Goal: Transaction & Acquisition: Purchase product/service

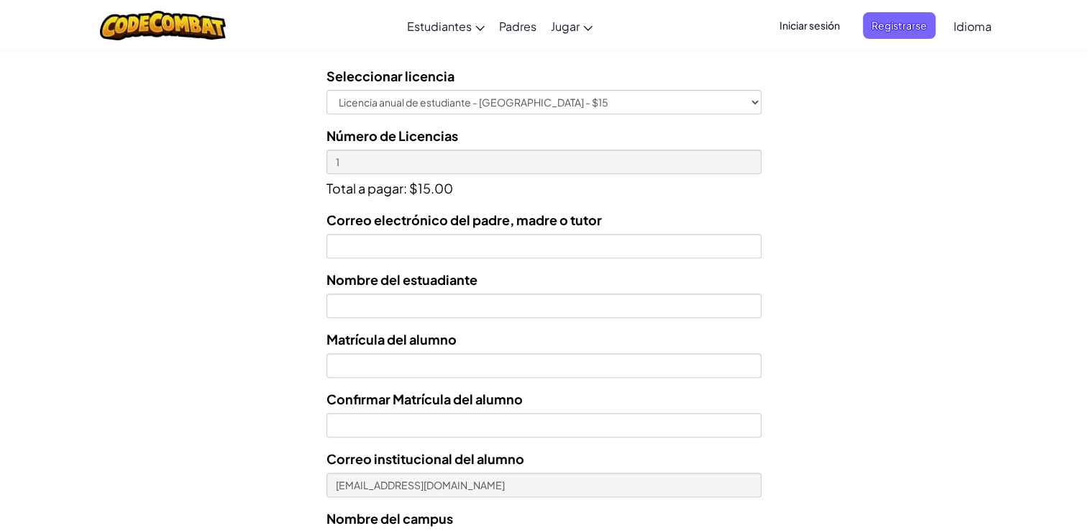
scroll to position [439, 0]
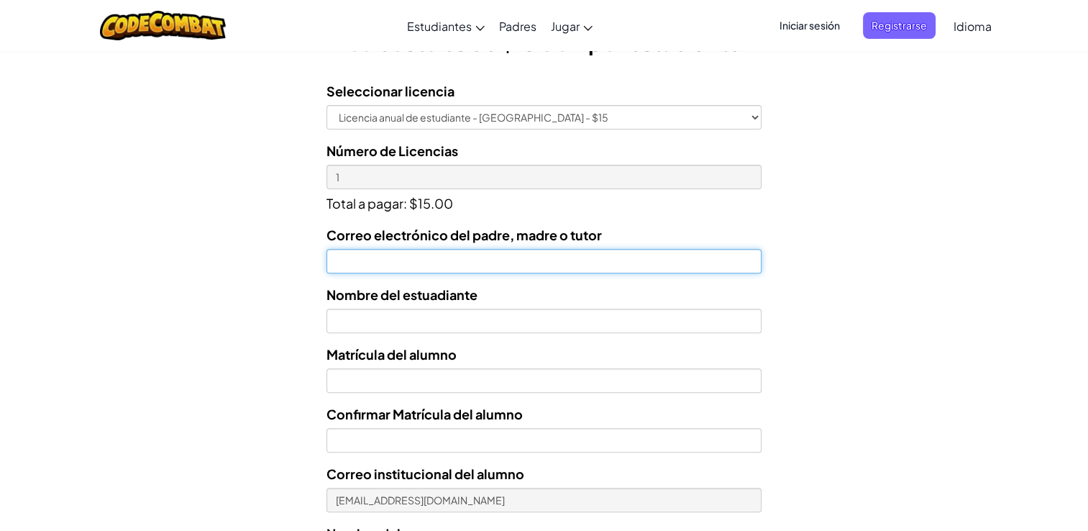
click at [404, 249] on input "Correo electrónico del padre, madre o tutor" at bounding box center [543, 261] width 435 height 24
type input "[PERSON_NAME][EMAIL_ADDRESS][PERSON_NAME][DOMAIN_NAME]"
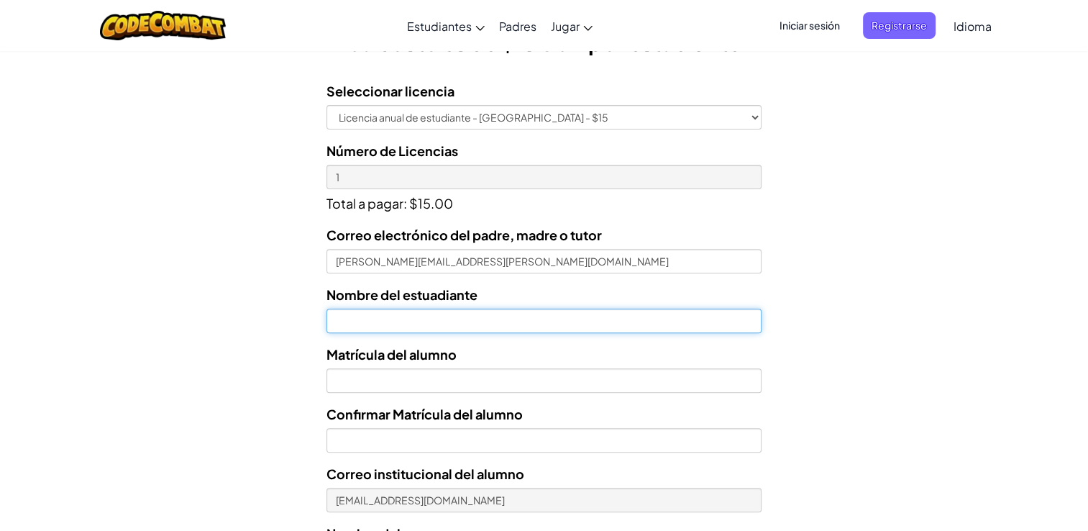
type input "[PERSON_NAME] [PERSON_NAME]"
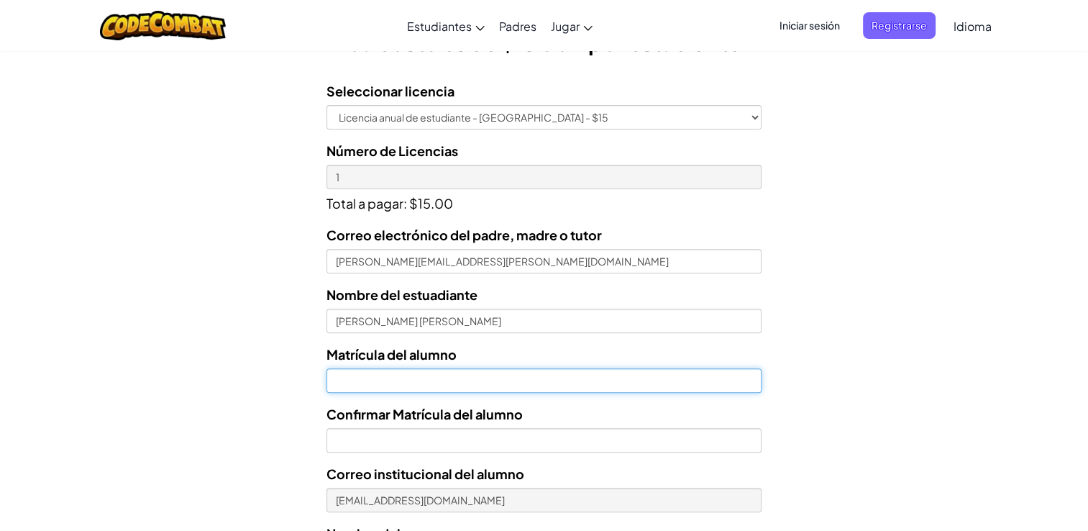
type input "AL07205943"
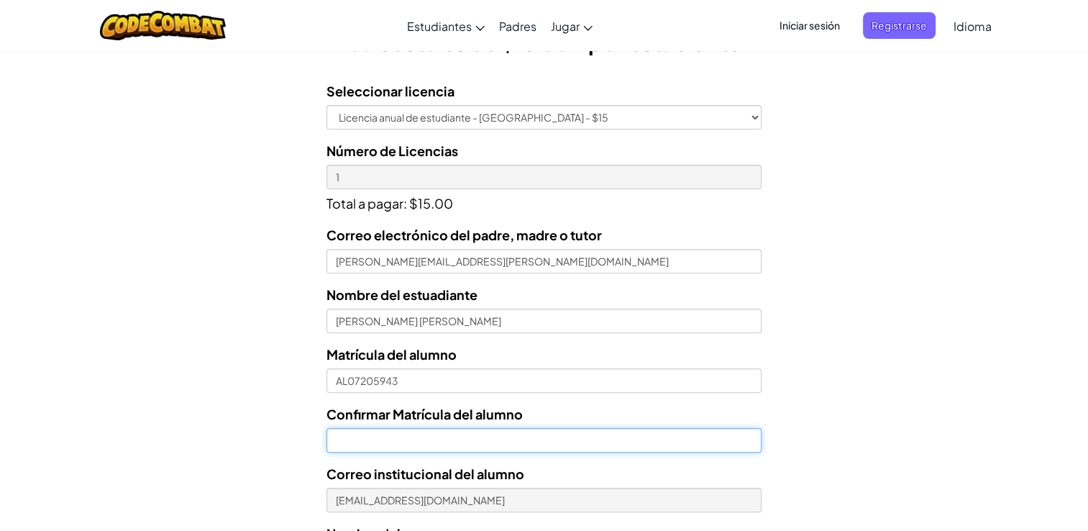
type input "07205943"
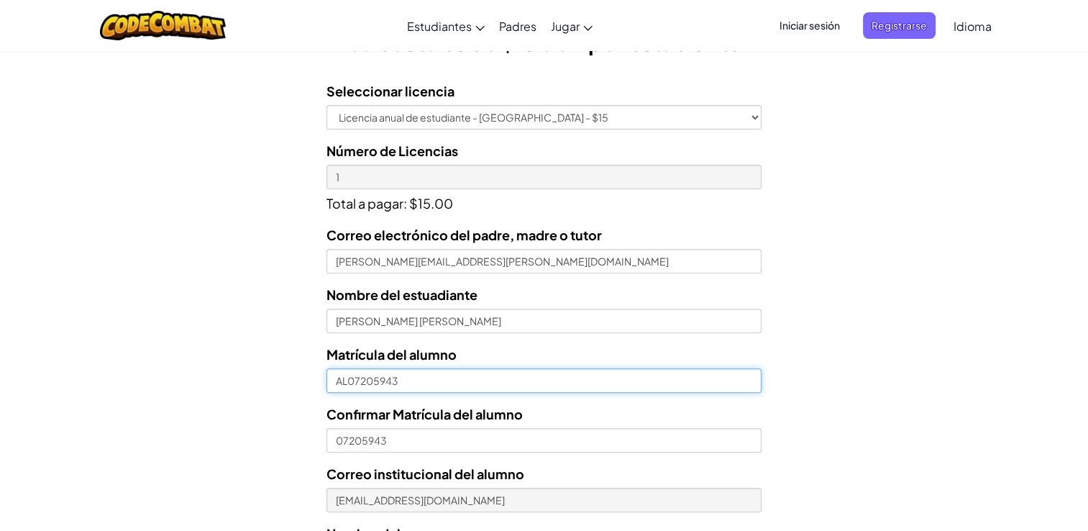
click at [348, 384] on input "AL07205943" at bounding box center [543, 380] width 435 height 24
click at [526, 378] on input "07205943" at bounding box center [543, 380] width 435 height 24
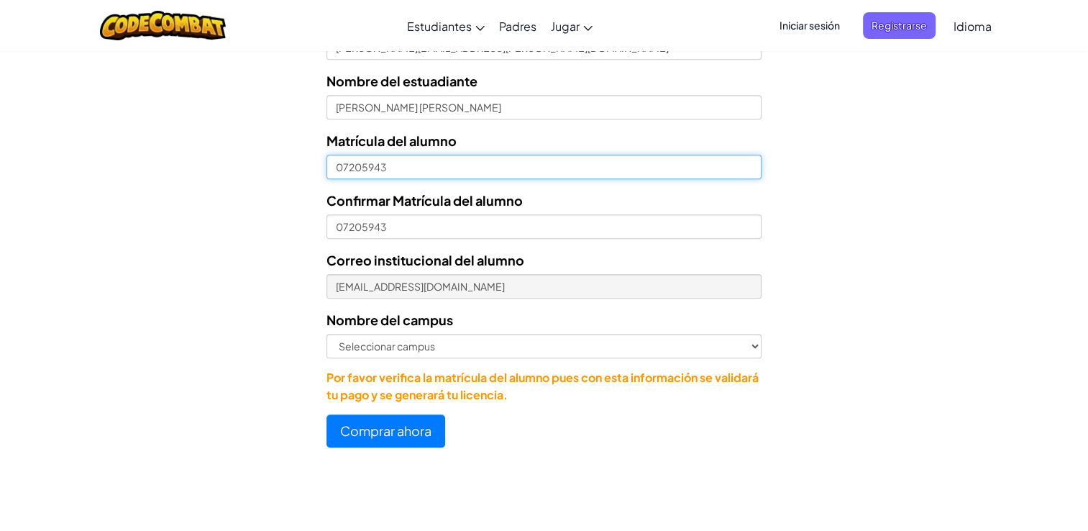
scroll to position [679, 0]
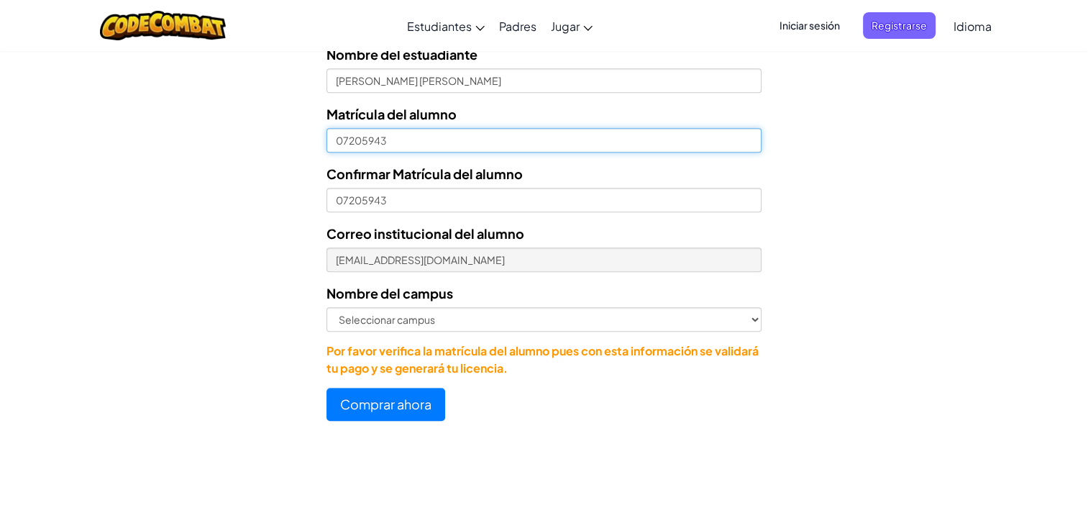
type input "07205943"
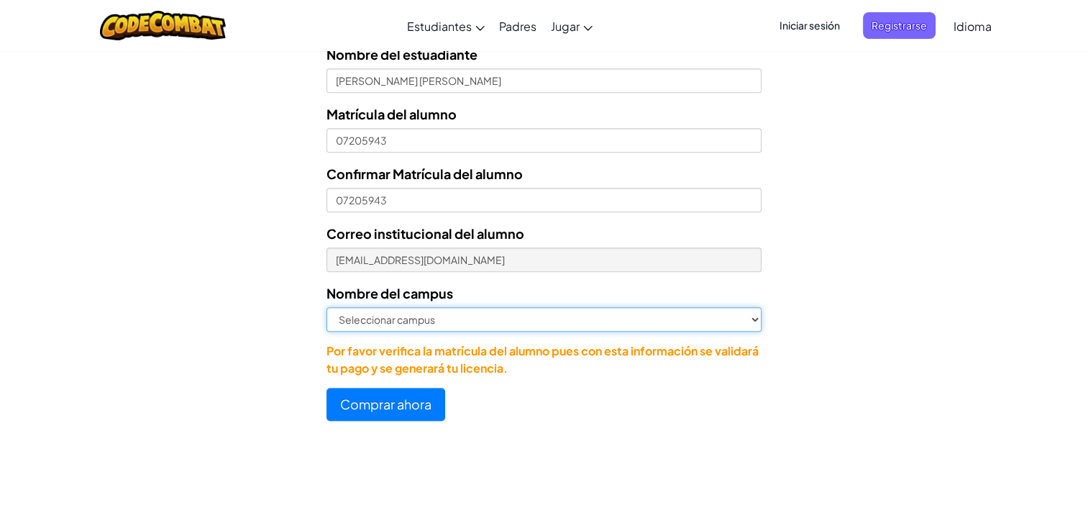
click at [618, 327] on select "Seleccionar campus [GEOGRAPHIC_DATA] Central [GEOGRAPHIC_DATA] [GEOGRAPHIC_DATA…" at bounding box center [543, 319] width 435 height 24
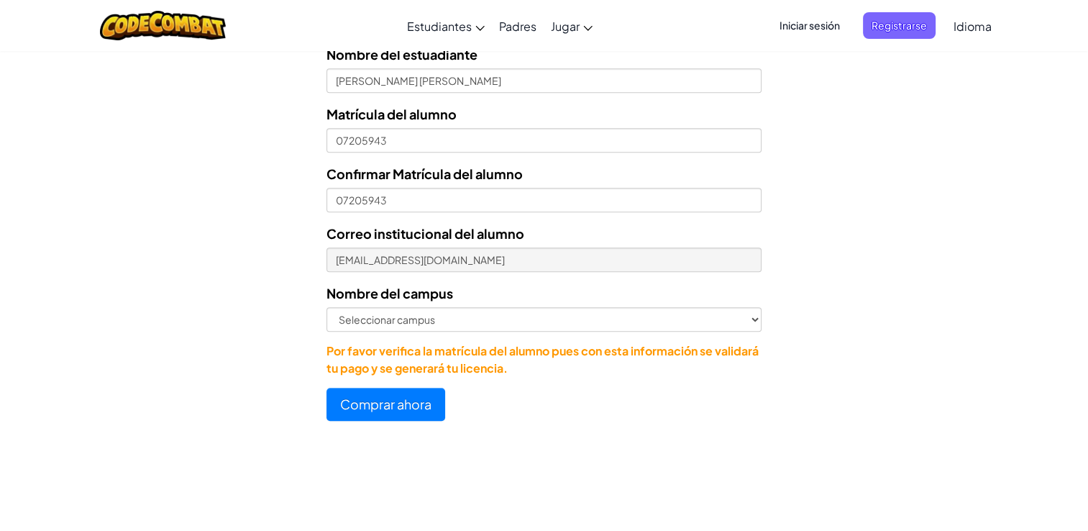
click at [833, 25] on span "Iniciar sesión" at bounding box center [810, 25] width 78 height 27
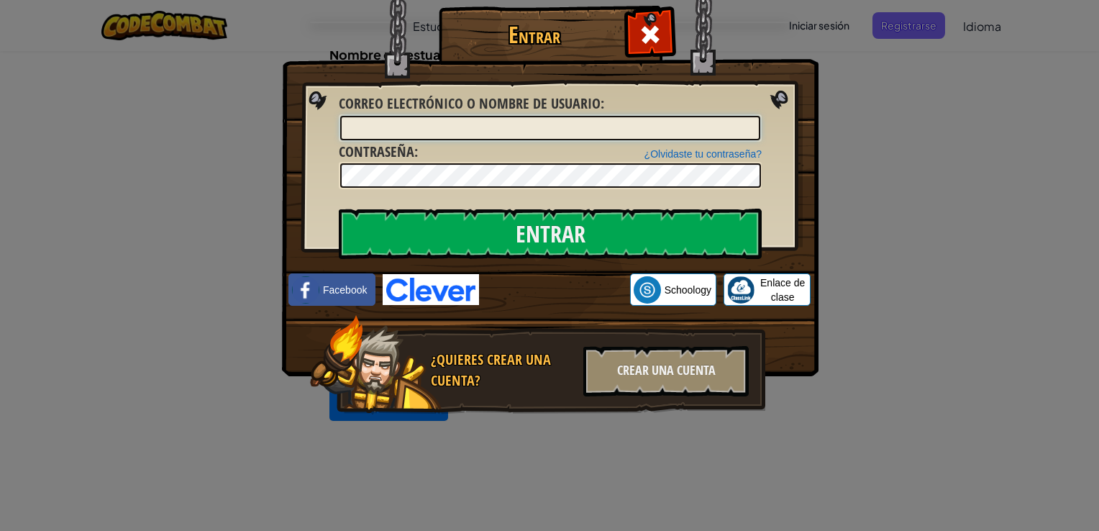
click at [531, 127] on input "Correo electrónico o nombre de usuario :" at bounding box center [550, 128] width 420 height 24
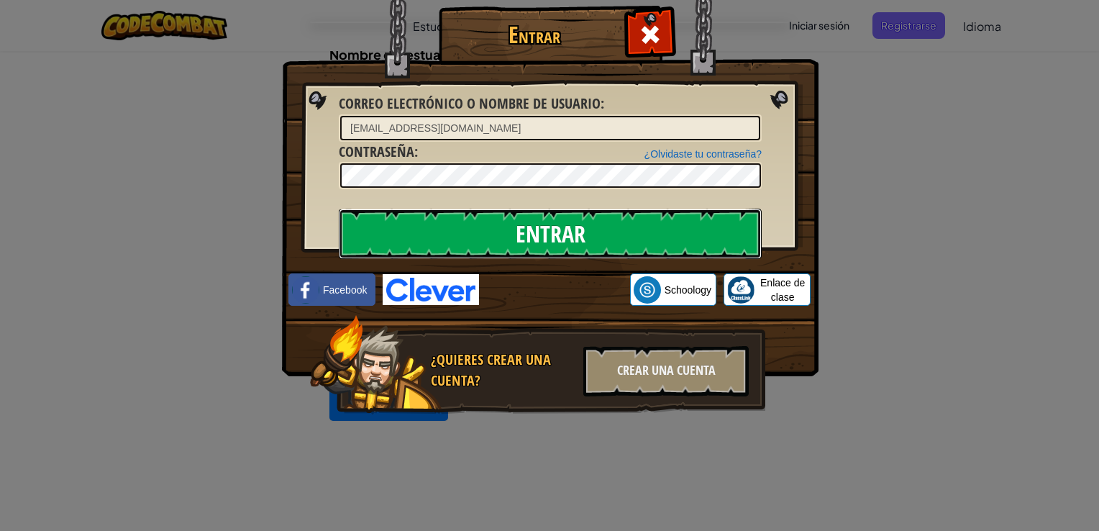
click at [471, 243] on input "Entrar" at bounding box center [550, 233] width 423 height 50
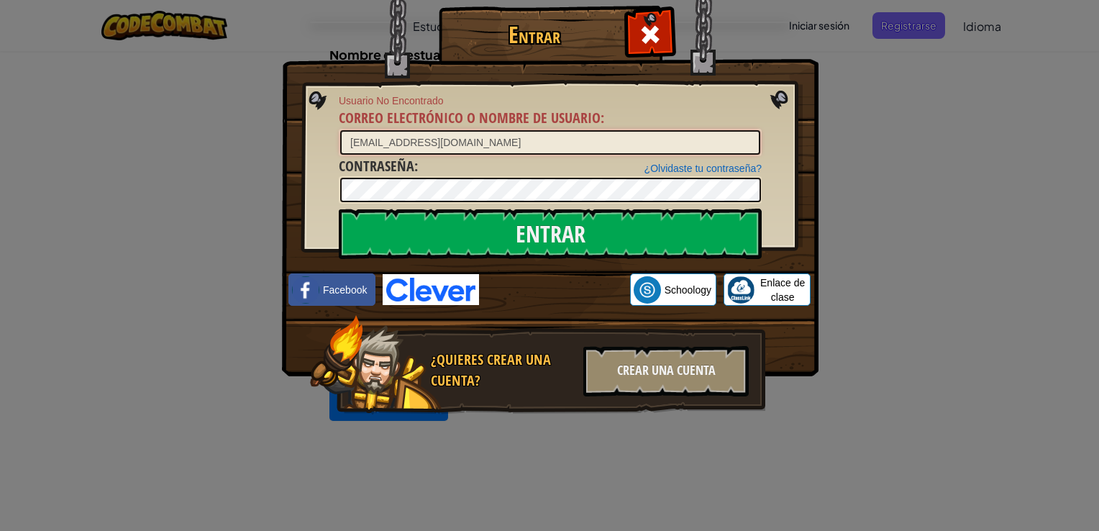
click at [496, 142] on input "[EMAIL_ADDRESS][DOMAIN_NAME]" at bounding box center [550, 142] width 420 height 24
type input "A"
type input "[EMAIL_ADDRESS][DOMAIN_NAME]"
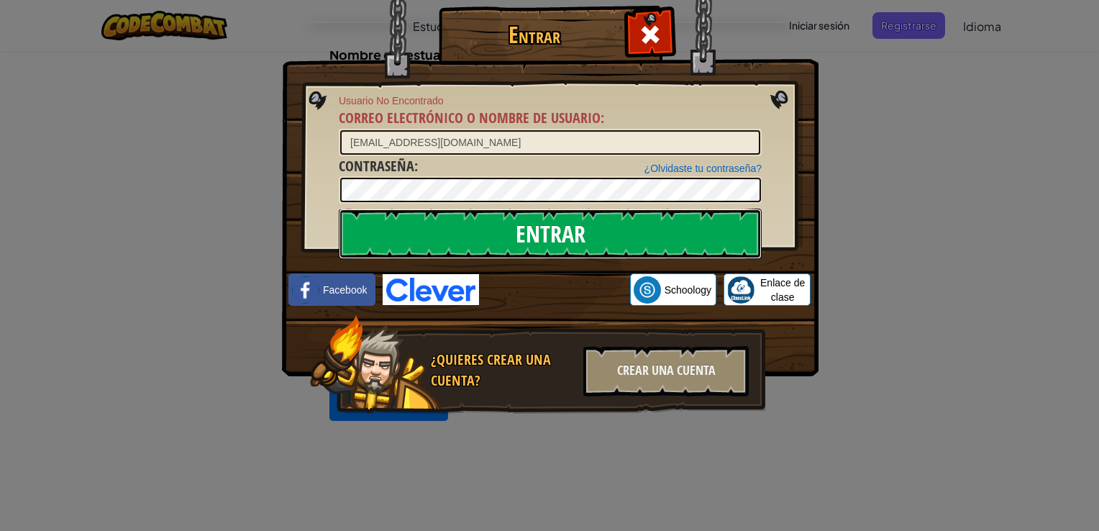
click at [440, 219] on input "Entrar" at bounding box center [550, 233] width 423 height 50
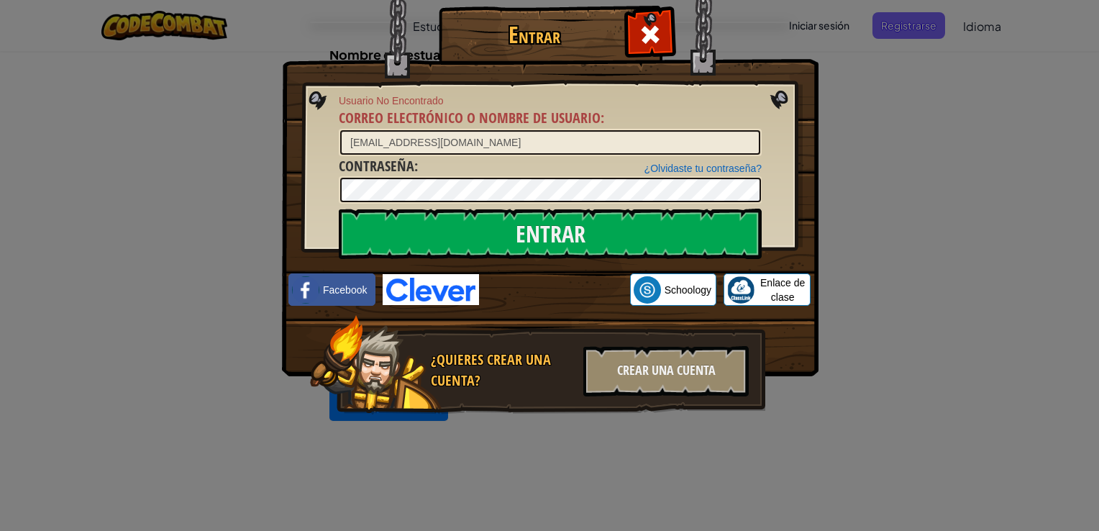
click at [824, 188] on div "Entrar Usuario No Encontrado Correo electrónico o nombre de usuario : [EMAIL_AD…" at bounding box center [549, 265] width 1099 height 531
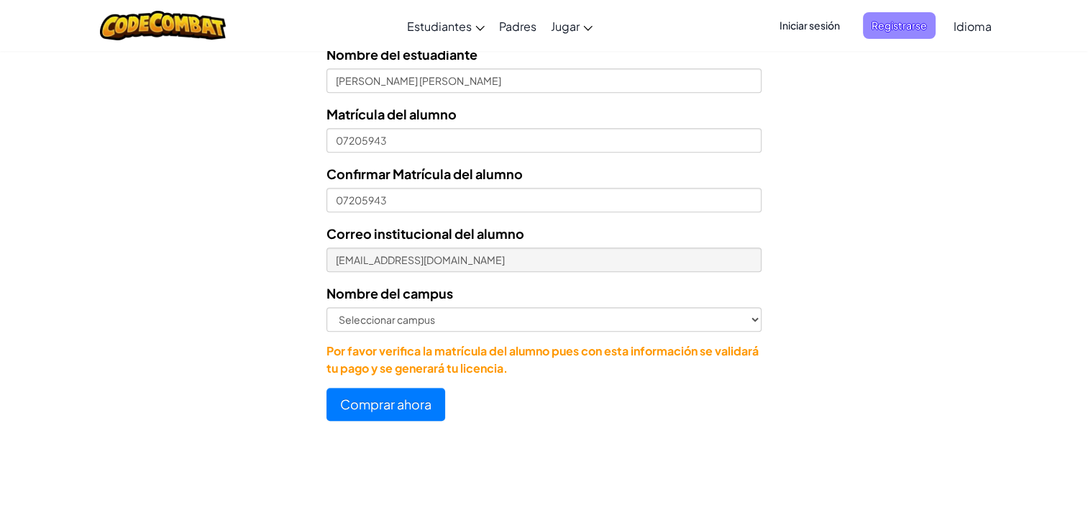
click at [926, 21] on span "Registrarse" at bounding box center [899, 25] width 73 height 27
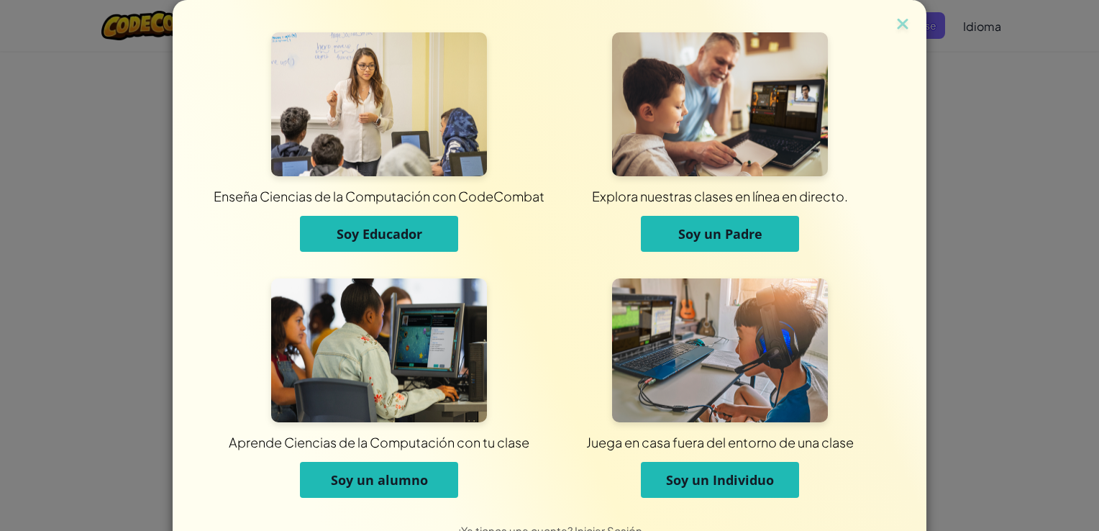
click at [388, 479] on span "Soy un alumno" at bounding box center [379, 479] width 97 height 17
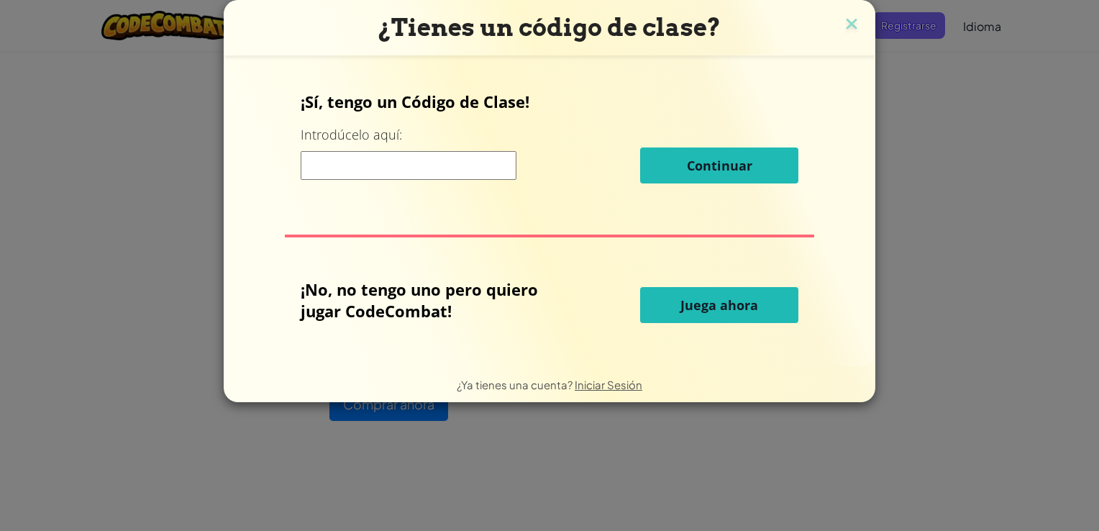
click at [374, 155] on input at bounding box center [409, 165] width 216 height 29
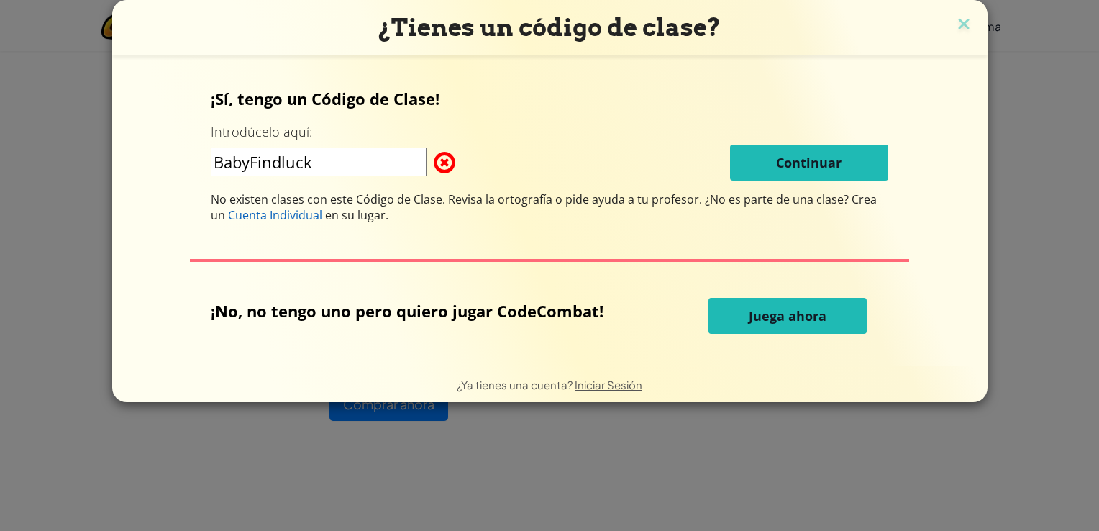
click at [377, 194] on span "No existen clases con este Código de Clase. Revisa la ortografía o pide ayuda a…" at bounding box center [458, 199] width 494 height 16
click at [321, 164] on input "BabyFindluck" at bounding box center [319, 161] width 216 height 29
click at [751, 183] on div "¡Sí, tengo un Código de Clase! Introdúcelo aquí: BabyFindLuck Continuar No exis…" at bounding box center [549, 155] width 677 height 135
click at [369, 139] on div "¡Sí, tengo un Código de Clase! Introdúcelo aquí: BabyFindLuck Continuar No exis…" at bounding box center [549, 155] width 677 height 135
click at [367, 147] on input "BabyFindLuck" at bounding box center [319, 161] width 216 height 29
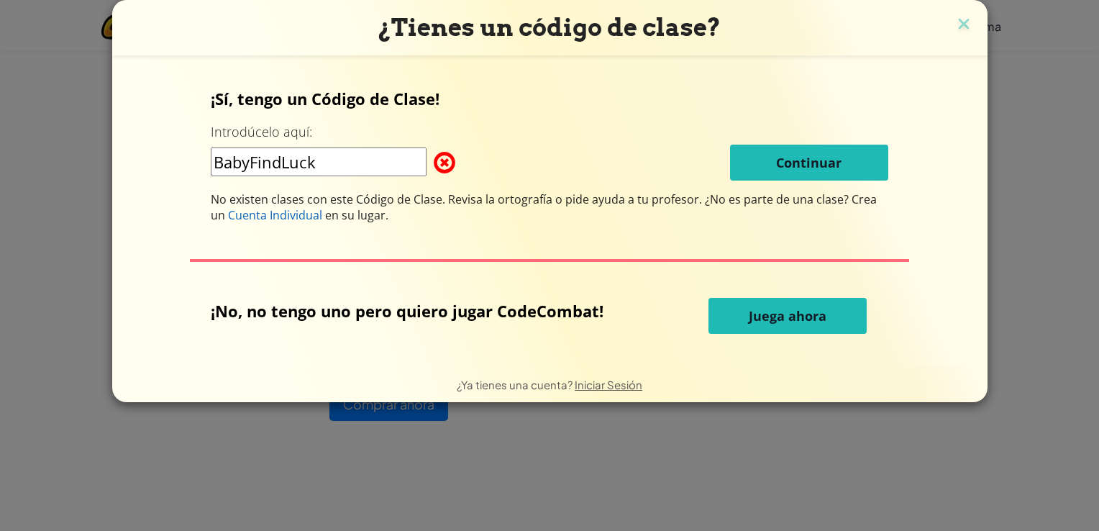
click at [434, 168] on span at bounding box center [434, 162] width 0 height 29
click at [367, 168] on input "BabyFindLuck" at bounding box center [319, 161] width 216 height 29
type input "BabyFindLuck"
click at [961, 32] on img at bounding box center [963, 25] width 19 height 22
